Goal: Task Accomplishment & Management: Use online tool/utility

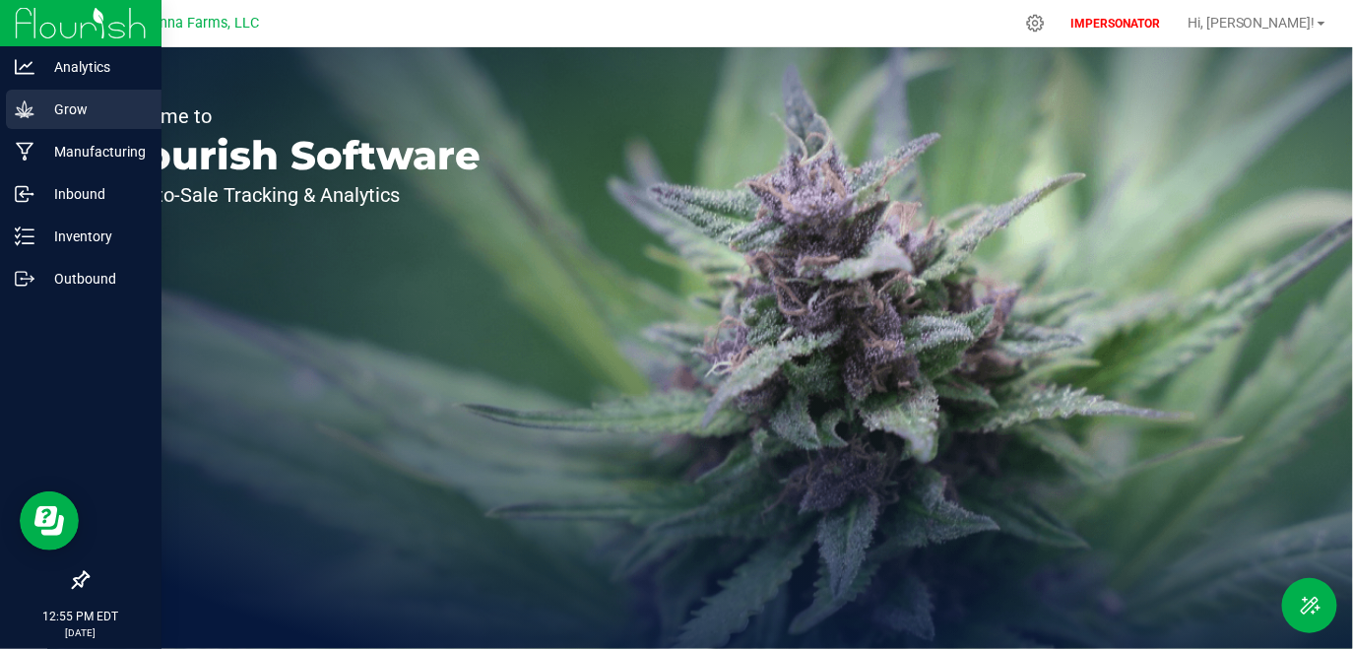
click at [86, 109] on p "Grow" at bounding box center [93, 109] width 118 height 24
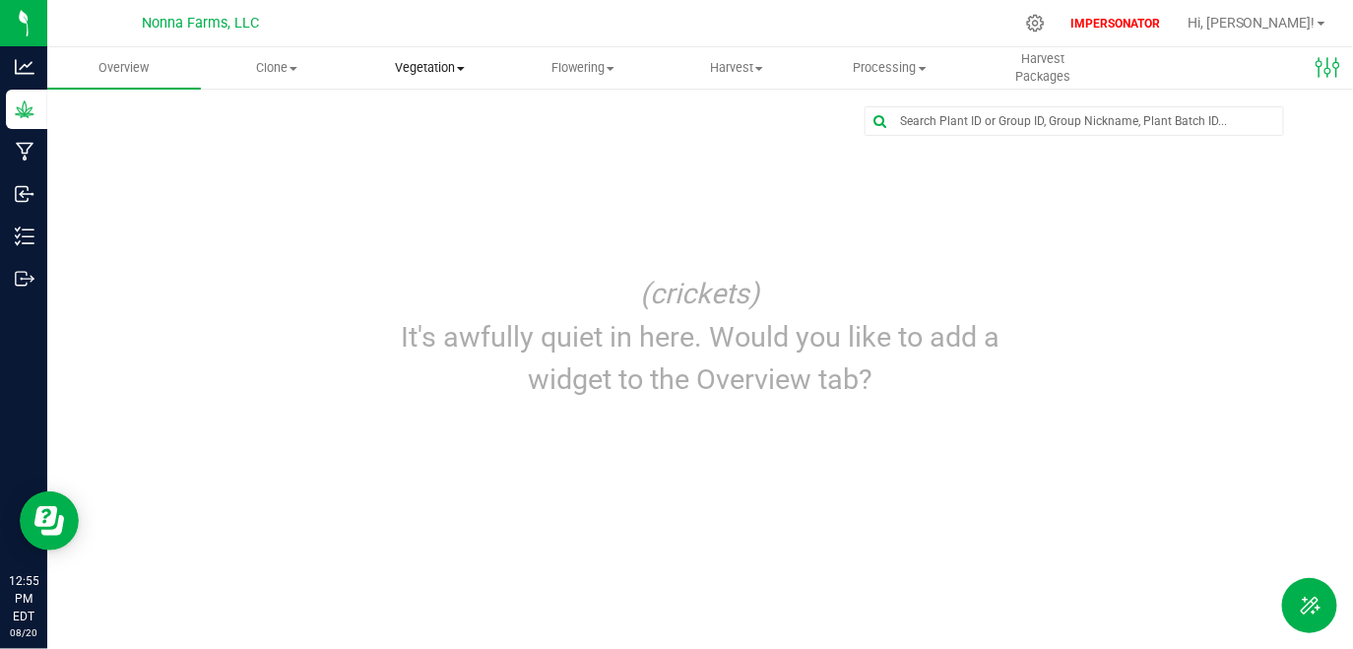
click at [477, 79] on uib-tab-heading "Vegetation Veg groups Veg plants Mother groups Mother plants Apply to plants" at bounding box center [430, 67] width 152 height 39
click at [457, 140] on span "Veg plants" at bounding box center [414, 142] width 121 height 17
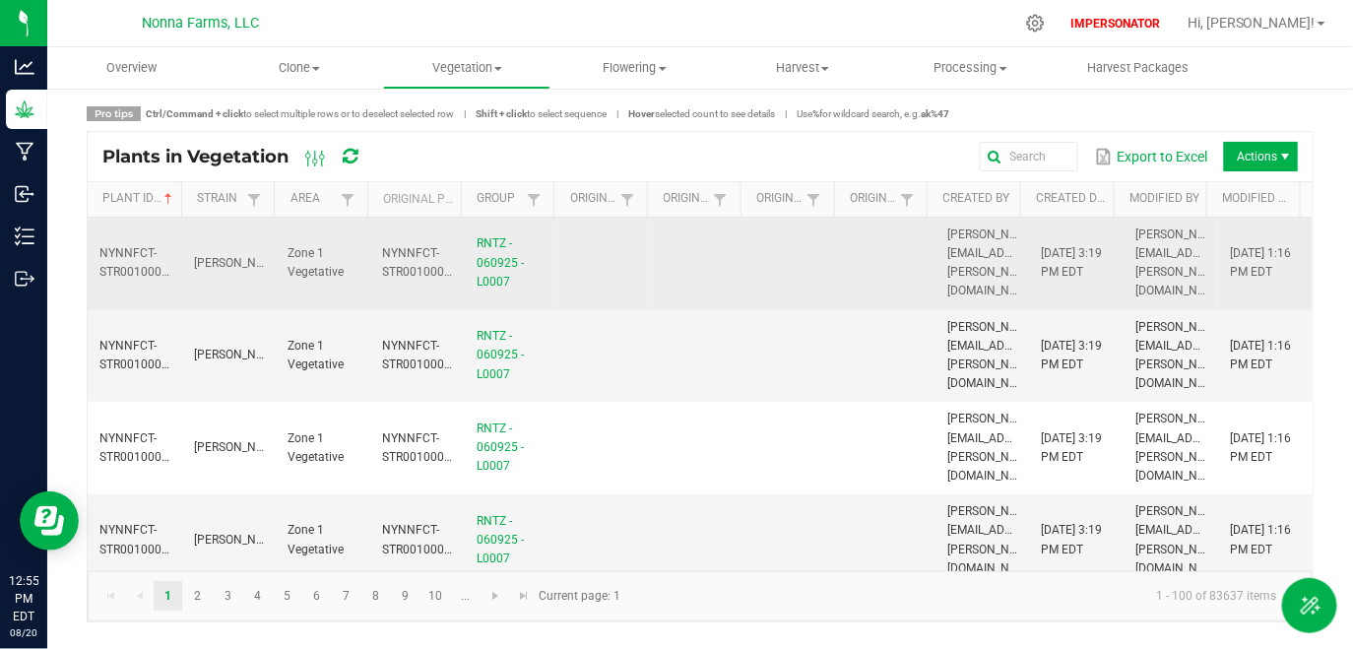
click at [711, 264] on td at bounding box center [700, 264] width 95 height 93
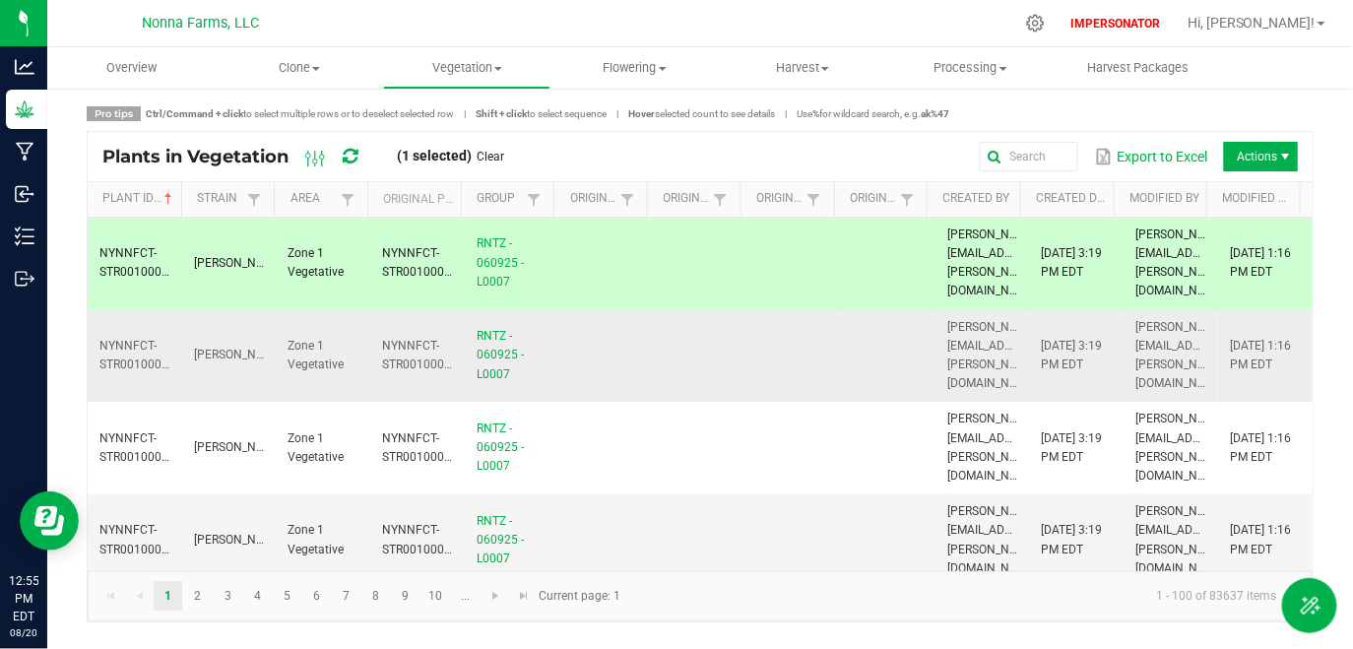
click at [677, 317] on td at bounding box center [700, 356] width 95 height 93
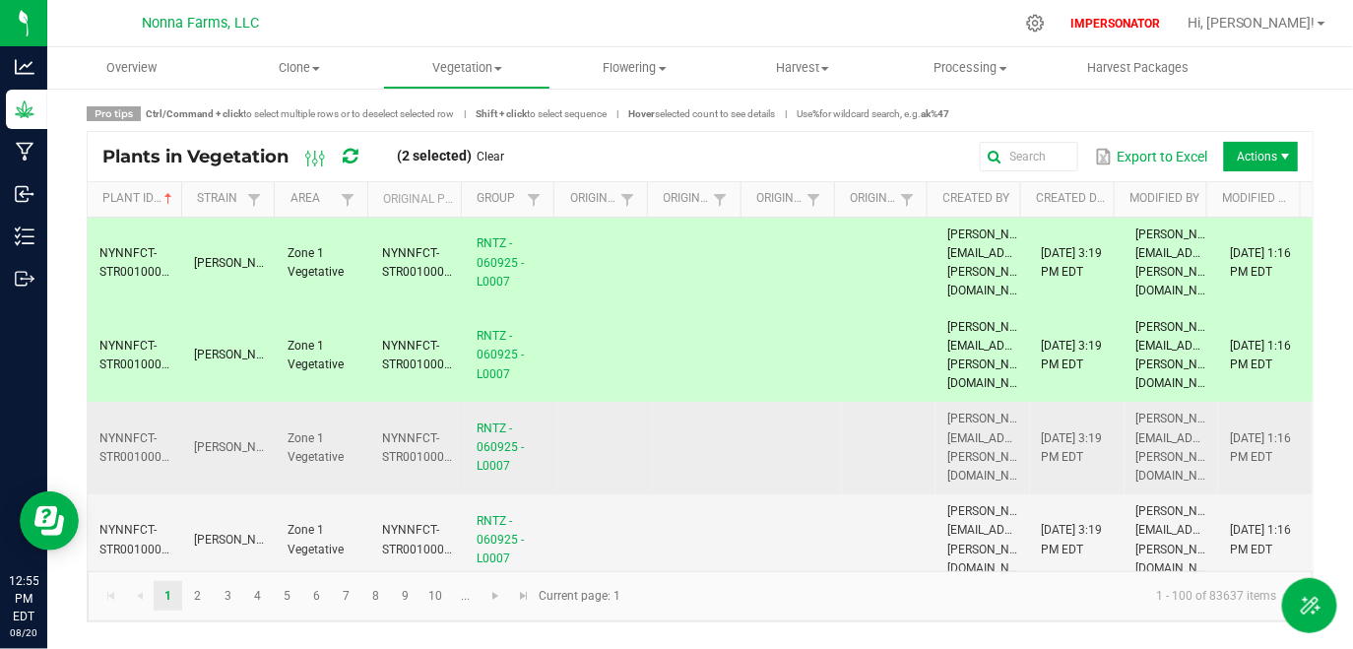
click at [683, 425] on td at bounding box center [700, 448] width 95 height 93
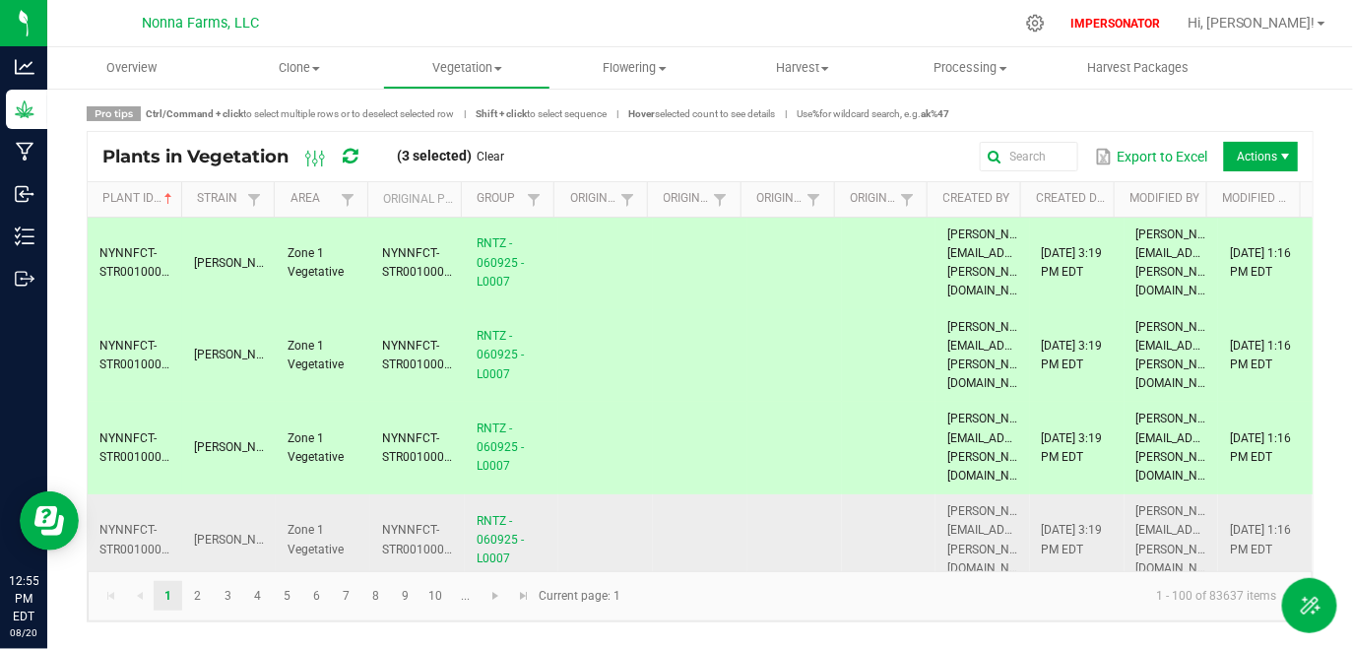
click at [685, 501] on td at bounding box center [700, 540] width 95 height 93
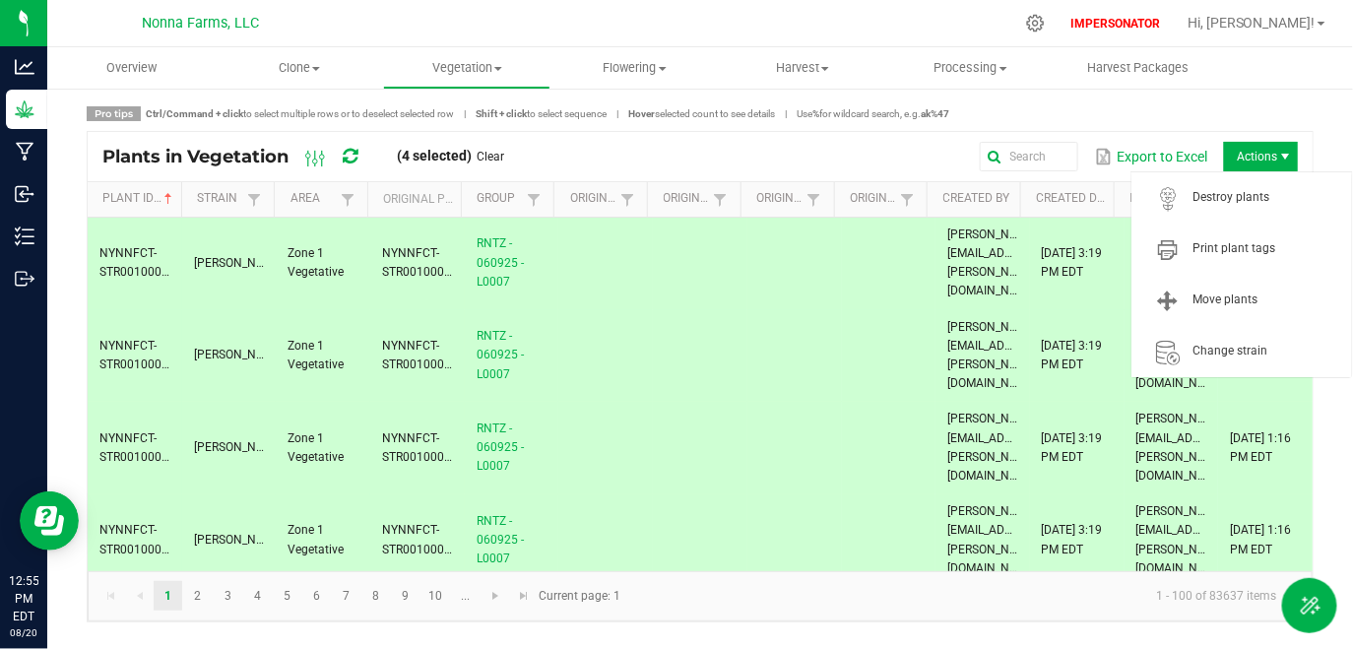
click at [1282, 163] on span "Actions" at bounding box center [1261, 157] width 74 height 30
click at [1255, 161] on span "Actions" at bounding box center [1261, 157] width 74 height 30
click at [1232, 239] on span "Print plant tags" at bounding box center [1241, 248] width 197 height 39
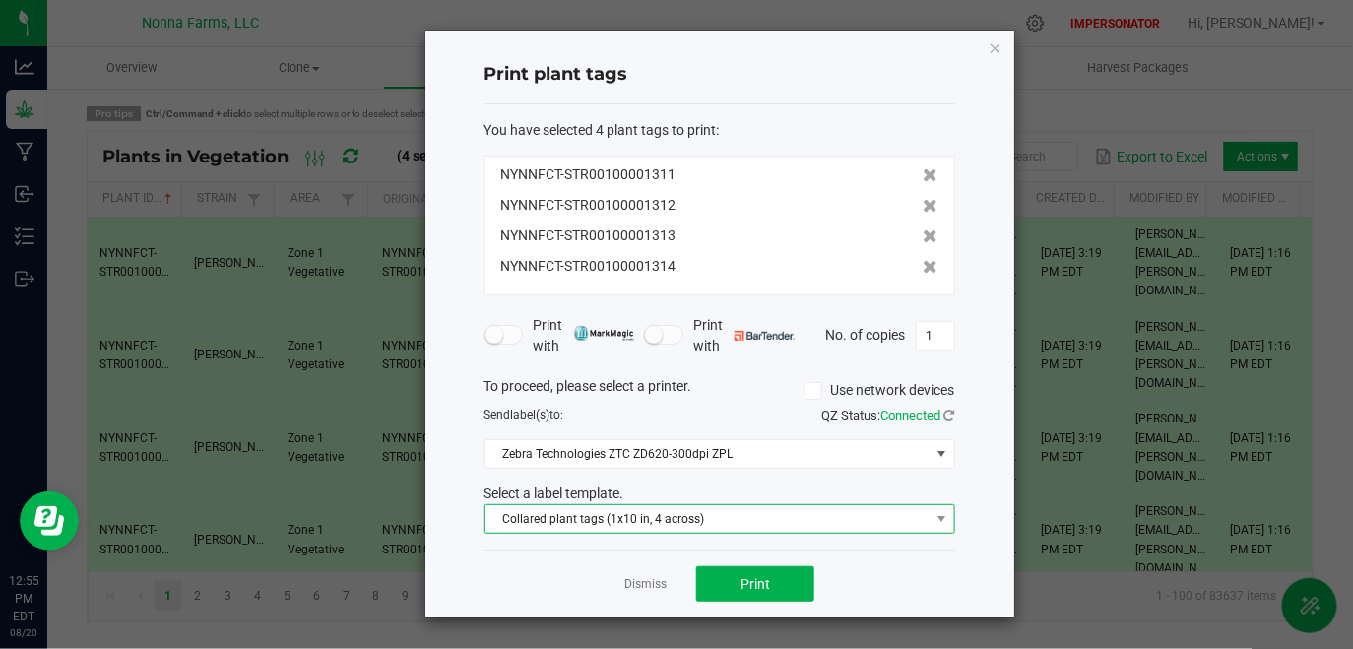
click at [707, 532] on span "Collared plant tags (1x10 in, 4 across)" at bounding box center [719, 519] width 471 height 30
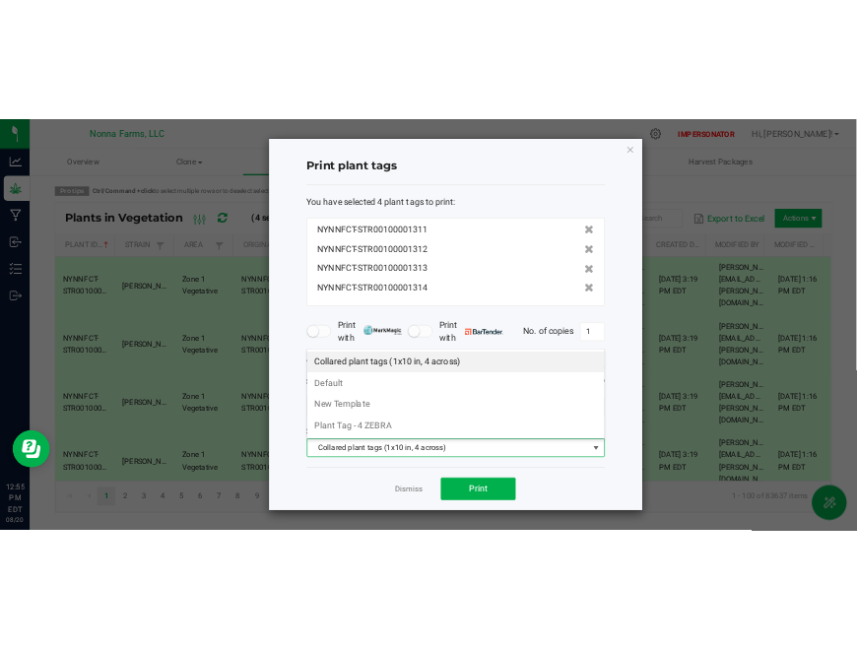
scroll to position [29, 471]
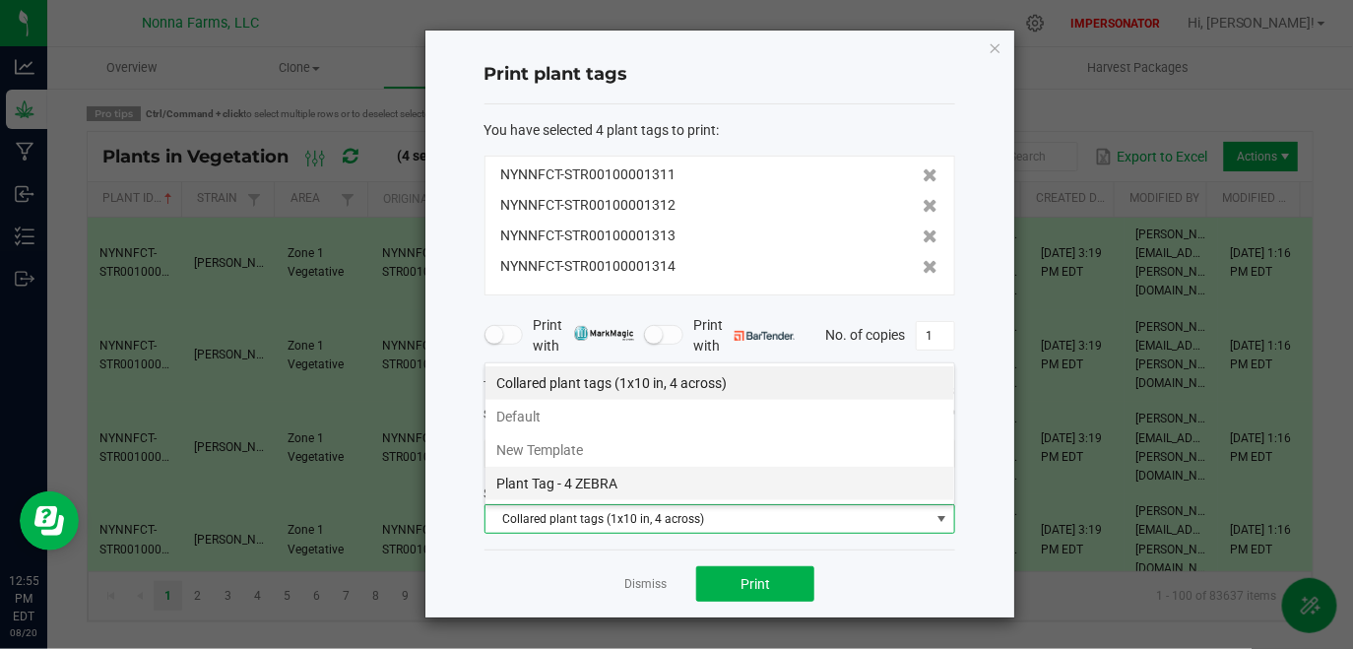
click at [634, 472] on li "Plant Tag - 4 ZEBRA" at bounding box center [719, 483] width 469 height 33
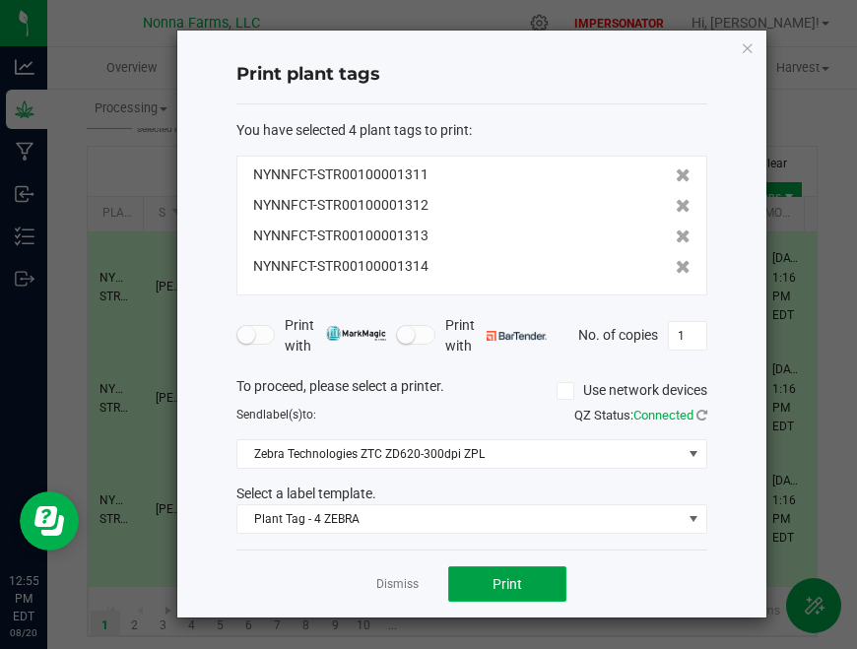
click at [487, 582] on button "Print" at bounding box center [507, 583] width 118 height 35
